Goal: Find specific page/section: Find specific page/section

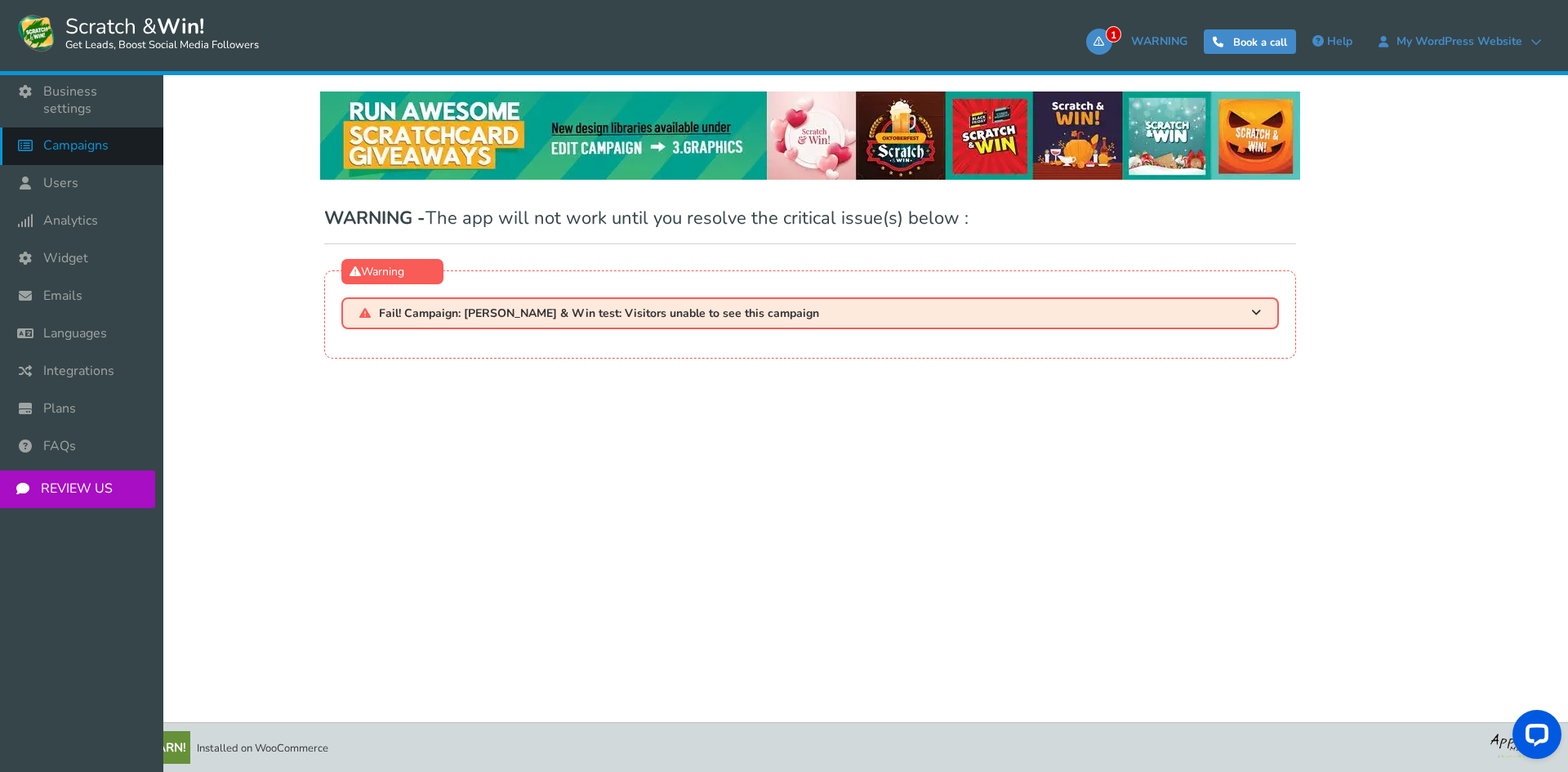
click at [89, 137] on span "Campaigns" at bounding box center [75, 145] width 65 height 17
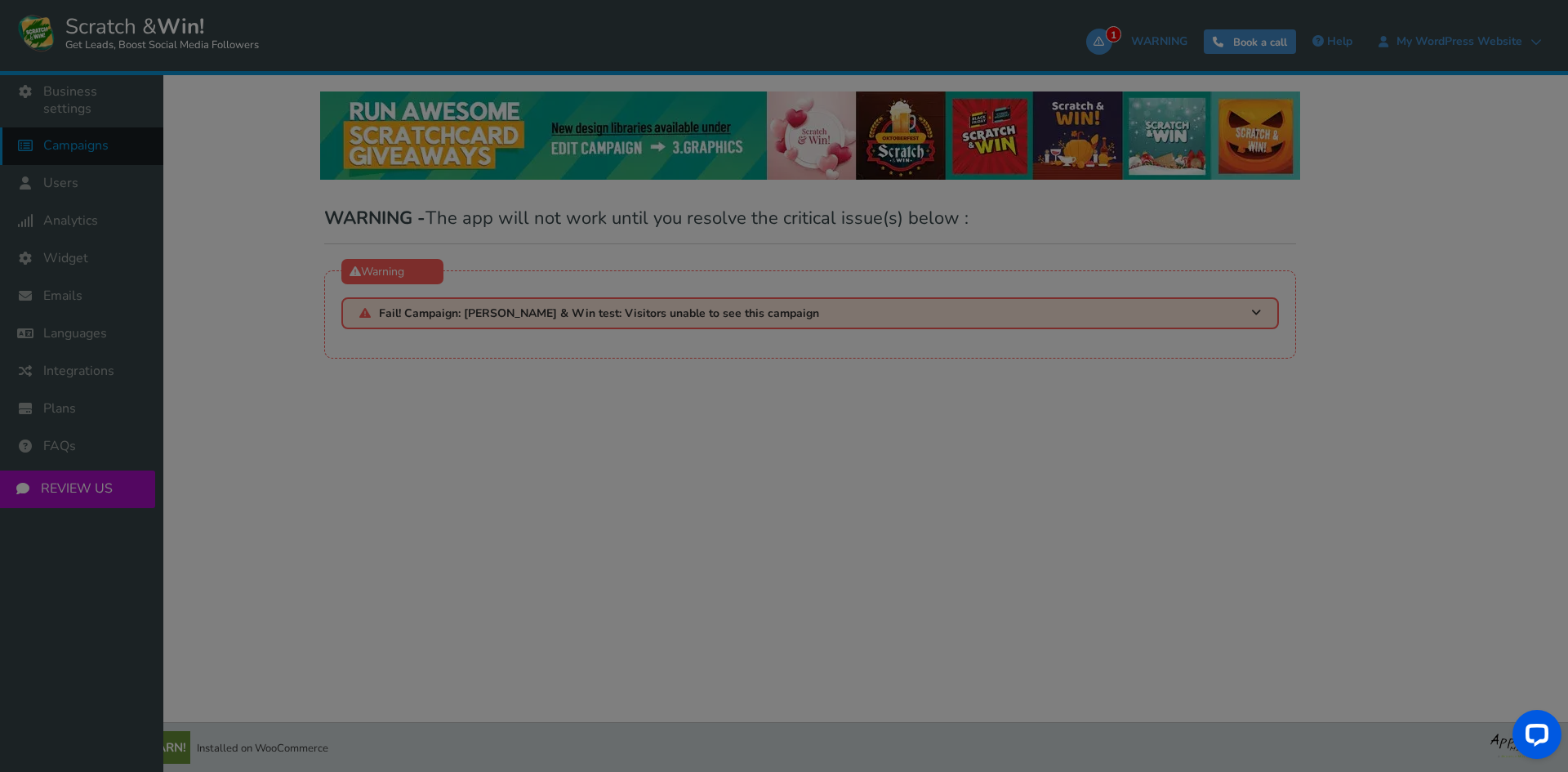
select select "21003"
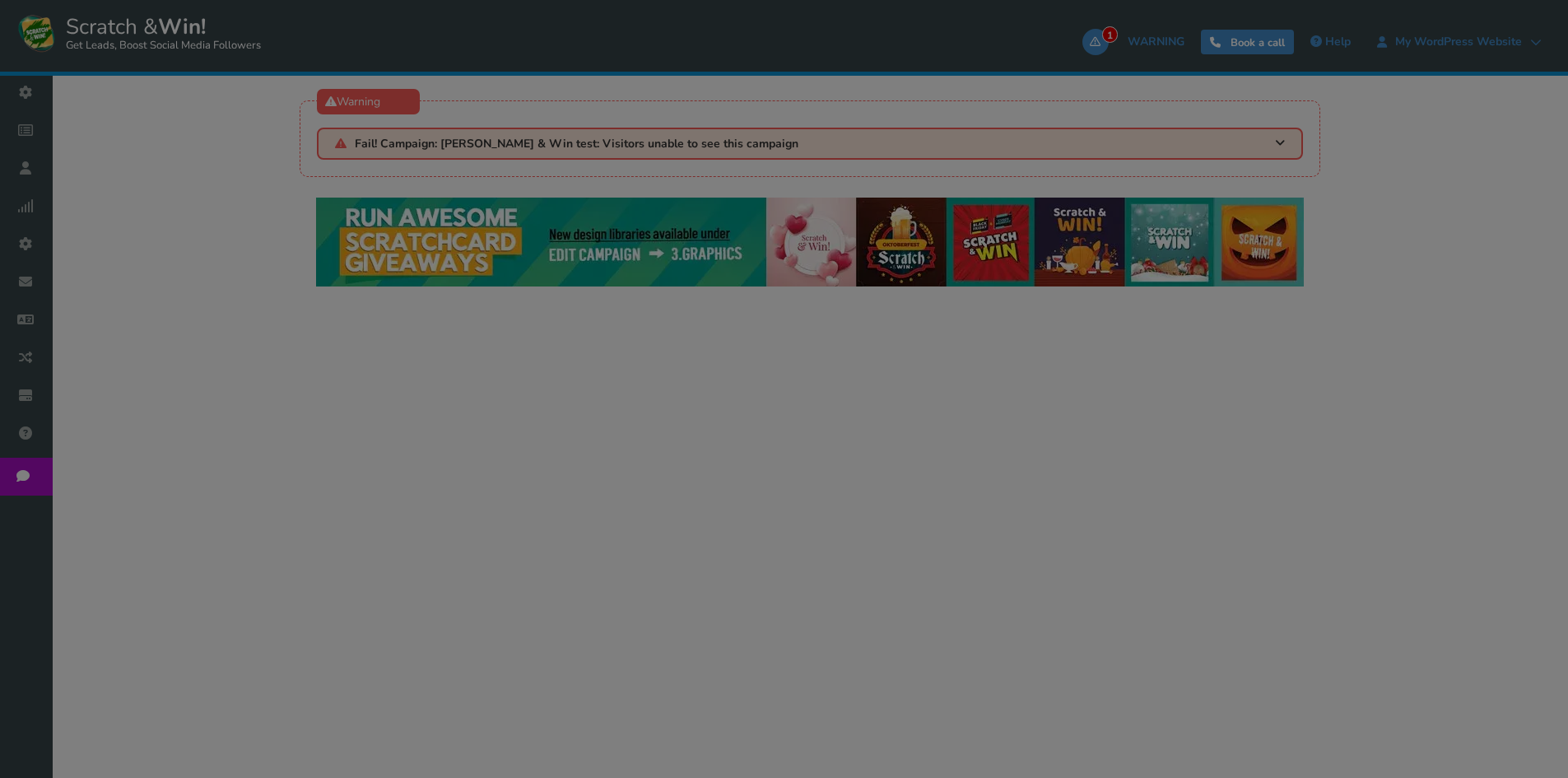
select select "21003"
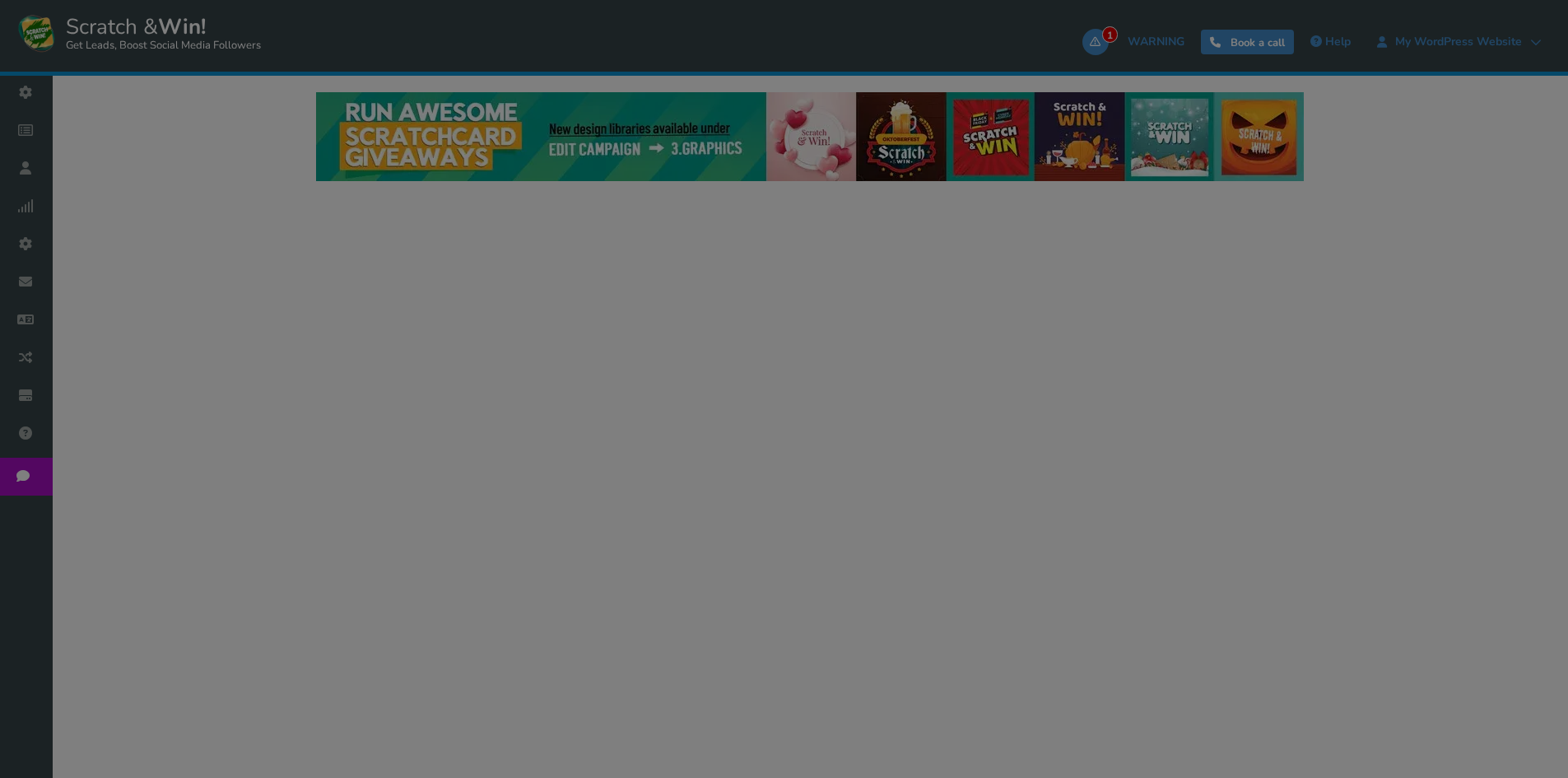
select select "21003"
